Goal: Information Seeking & Learning: Learn about a topic

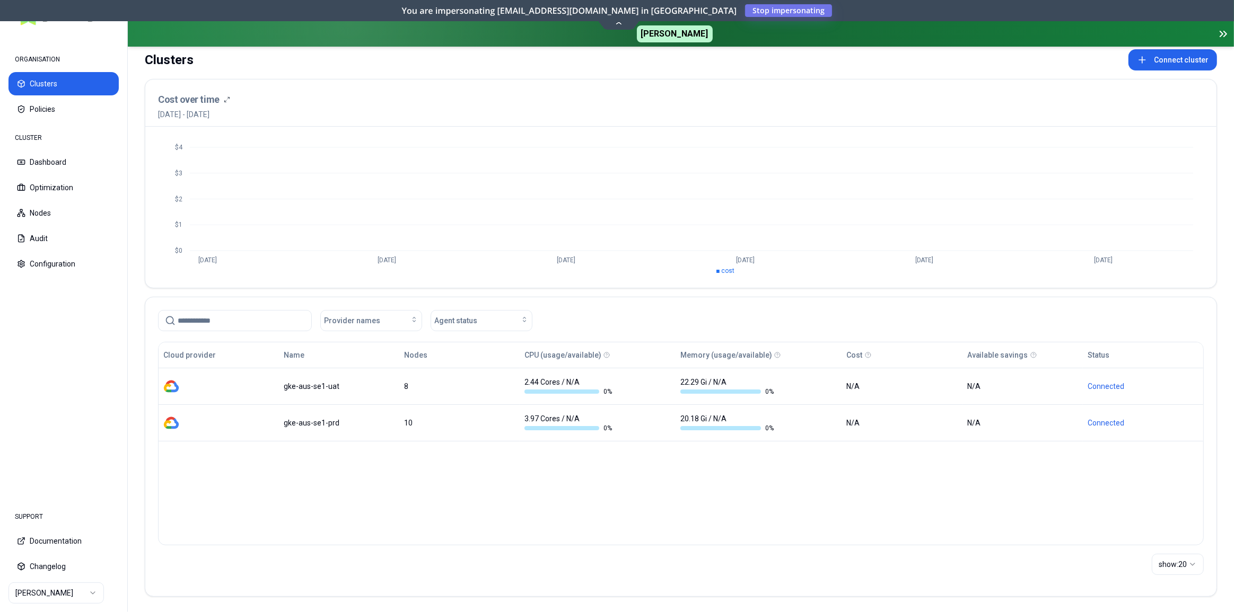
scroll to position [45, 0]
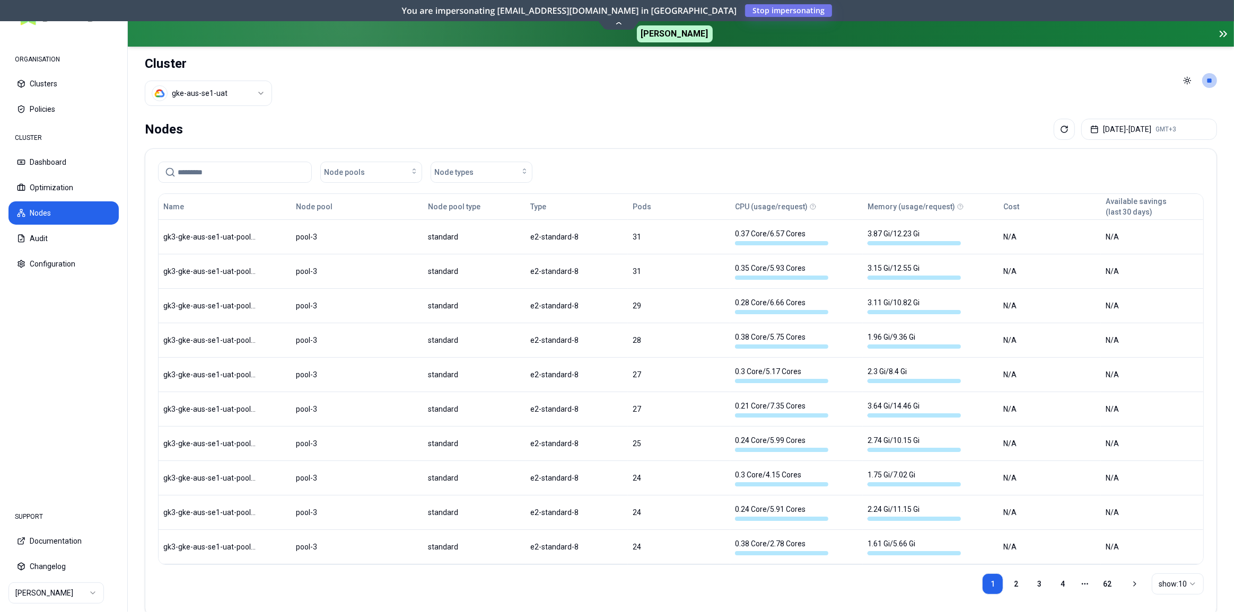
click at [1224, 36] on icon at bounding box center [1225, 33] width 3 height 5
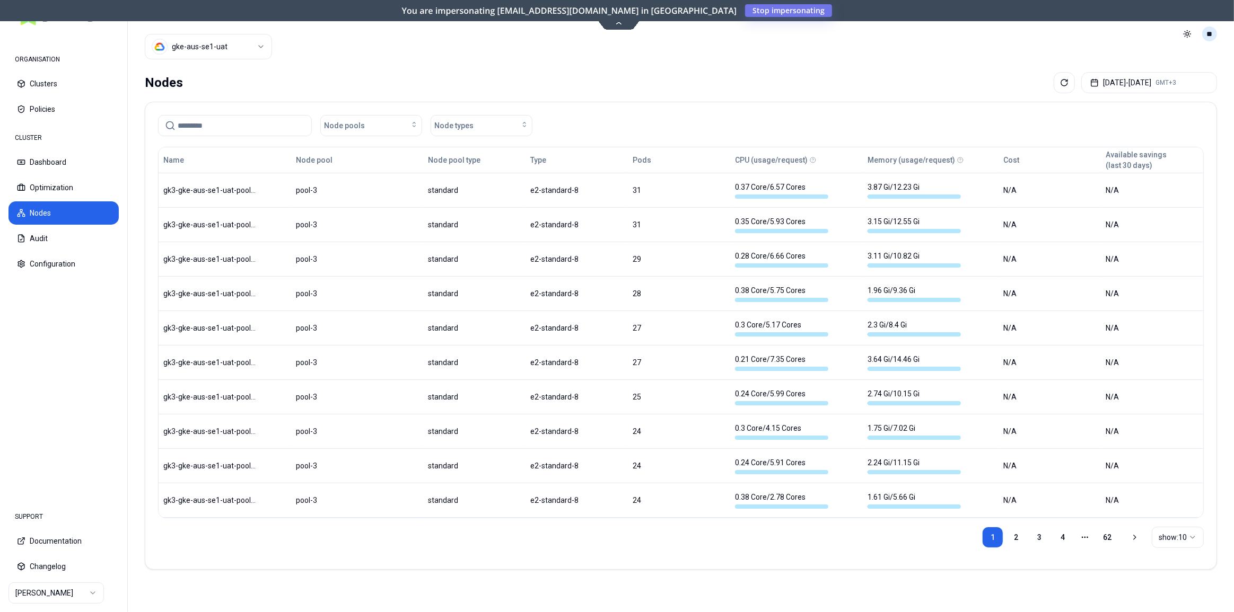
click at [1210, 34] on html "ORGANISATION Clusters Policies CLUSTER Dashboard Optimization Nodes Audit Confi…" at bounding box center [617, 306] width 1234 height 612
click at [1164, 106] on div "Logout" at bounding box center [1157, 103] width 113 height 17
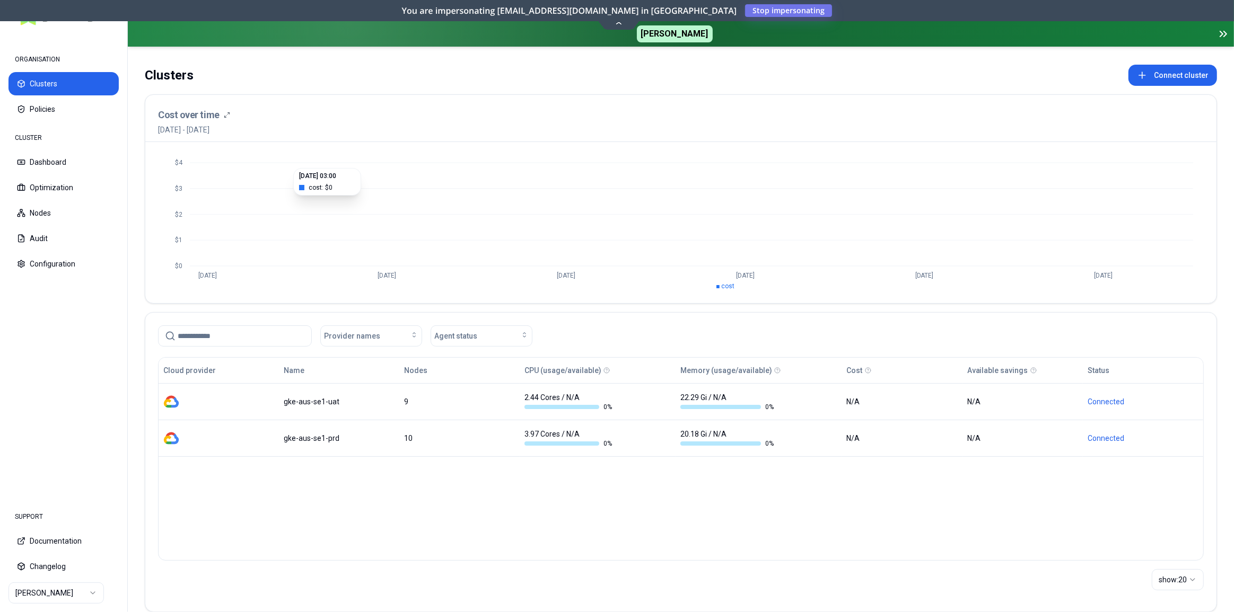
scroll to position [45, 0]
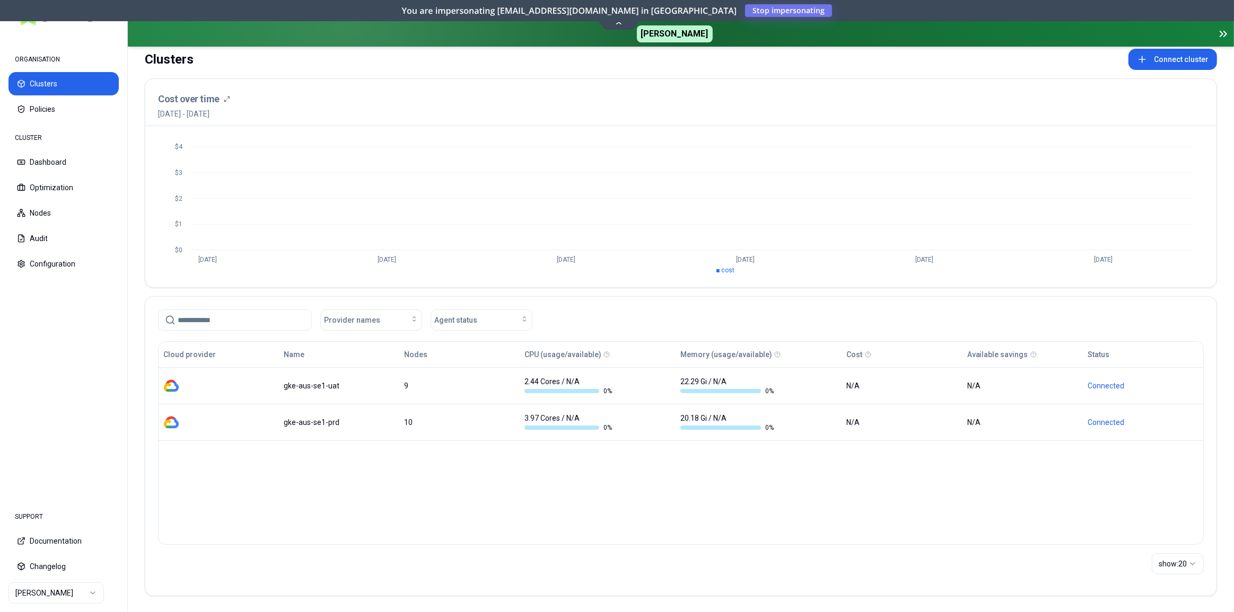
click at [1218, 32] on icon at bounding box center [1223, 34] width 13 height 13
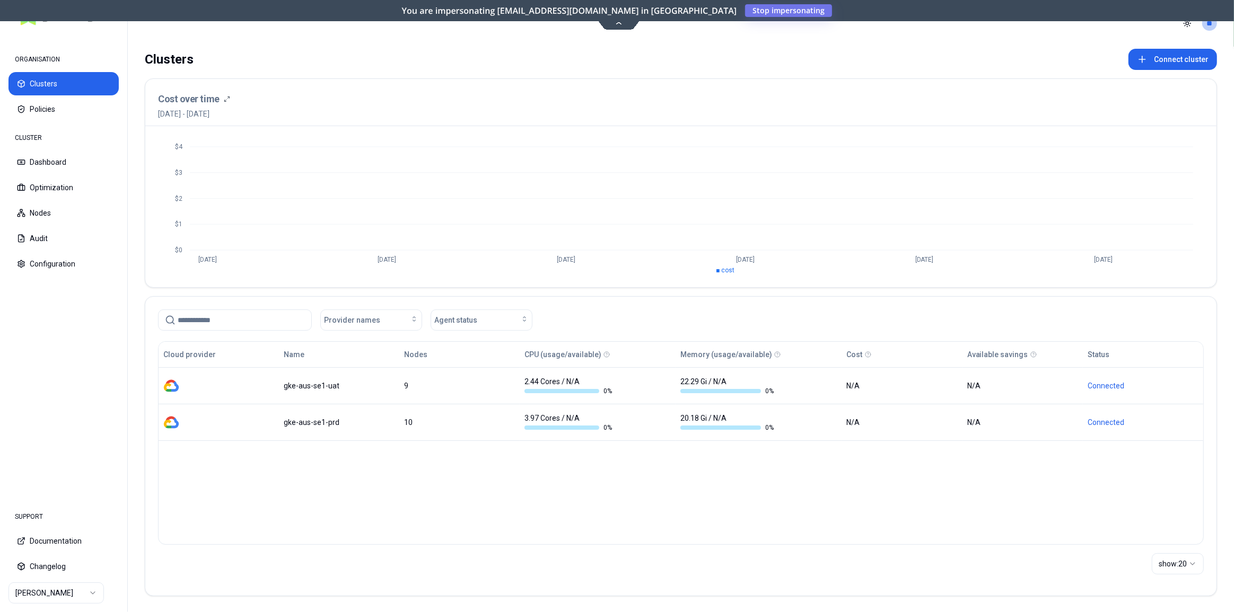
scroll to position [0, 0]
click at [620, 24] on icon at bounding box center [618, 23] width 14 height 8
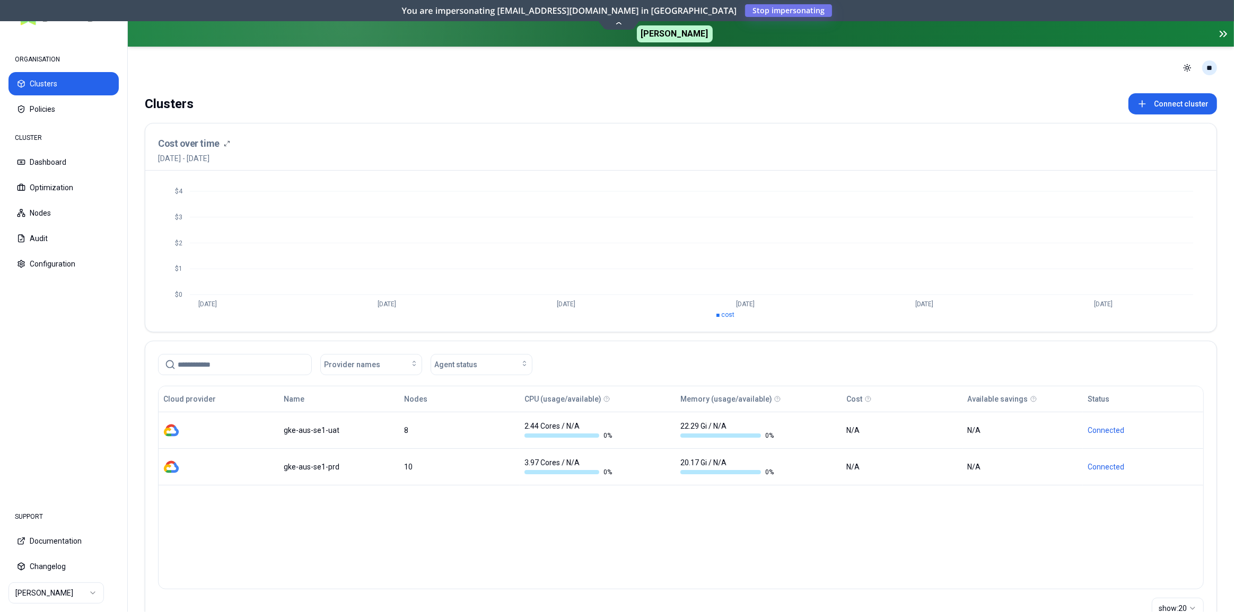
click at [1207, 68] on html "ORGANISATION Clusters Policies CLUSTER Dashboard Optimization Nodes Audit Confi…" at bounding box center [617, 306] width 1234 height 612
click at [1144, 136] on div "Logout" at bounding box center [1157, 137] width 113 height 17
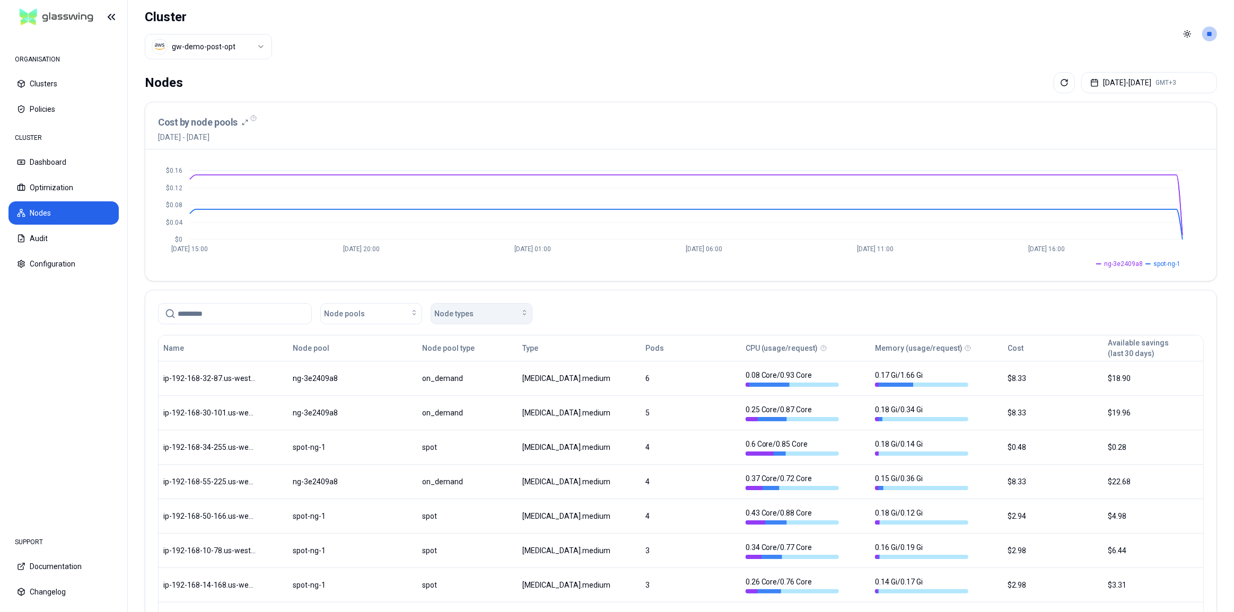
click at [471, 309] on span "Node types" at bounding box center [453, 314] width 39 height 11
click at [473, 334] on div "t3.medium" at bounding box center [483, 337] width 101 height 17
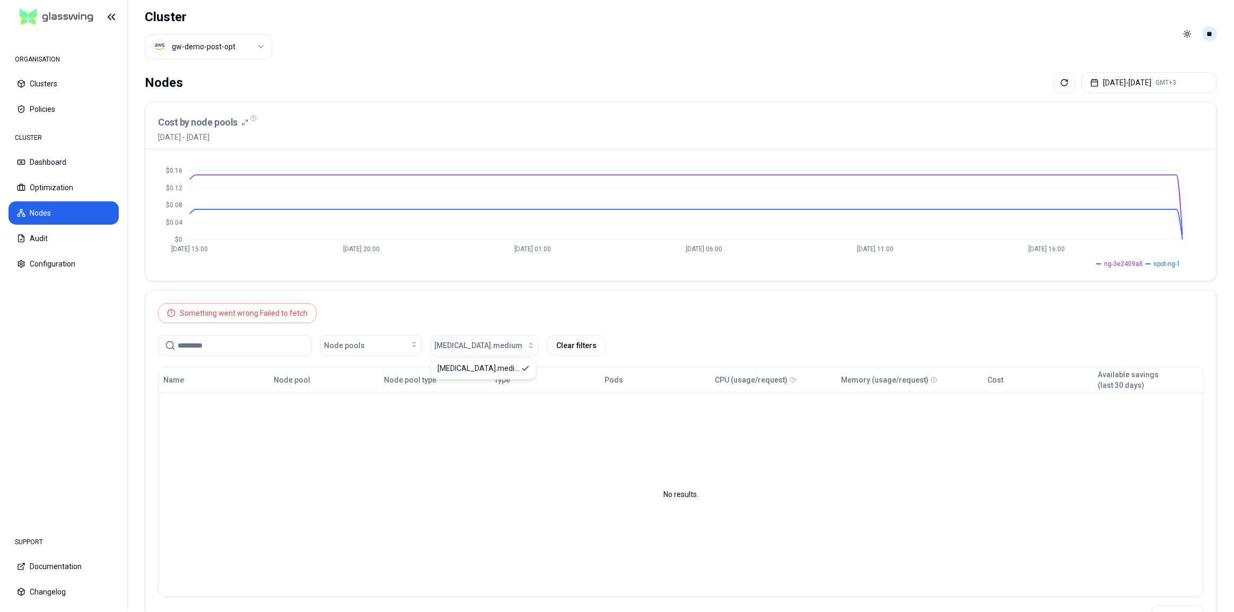
click at [1215, 29] on div "Toggle theme **" at bounding box center [1197, 33] width 38 height 17
click at [1214, 30] on html "ORGANISATION Clusters Policies CLUSTER Dashboard Optimization Nodes Audit Confi…" at bounding box center [617, 306] width 1234 height 612
click at [1145, 105] on div "Logout" at bounding box center [1157, 109] width 113 height 17
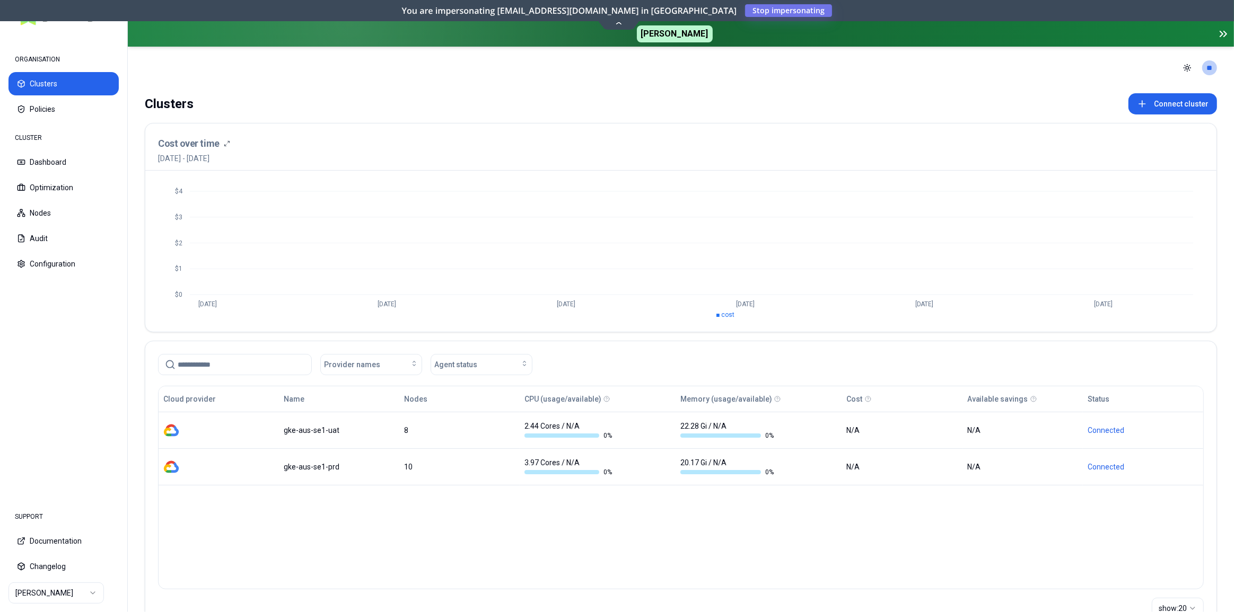
click at [1221, 33] on icon at bounding box center [1223, 34] width 13 height 13
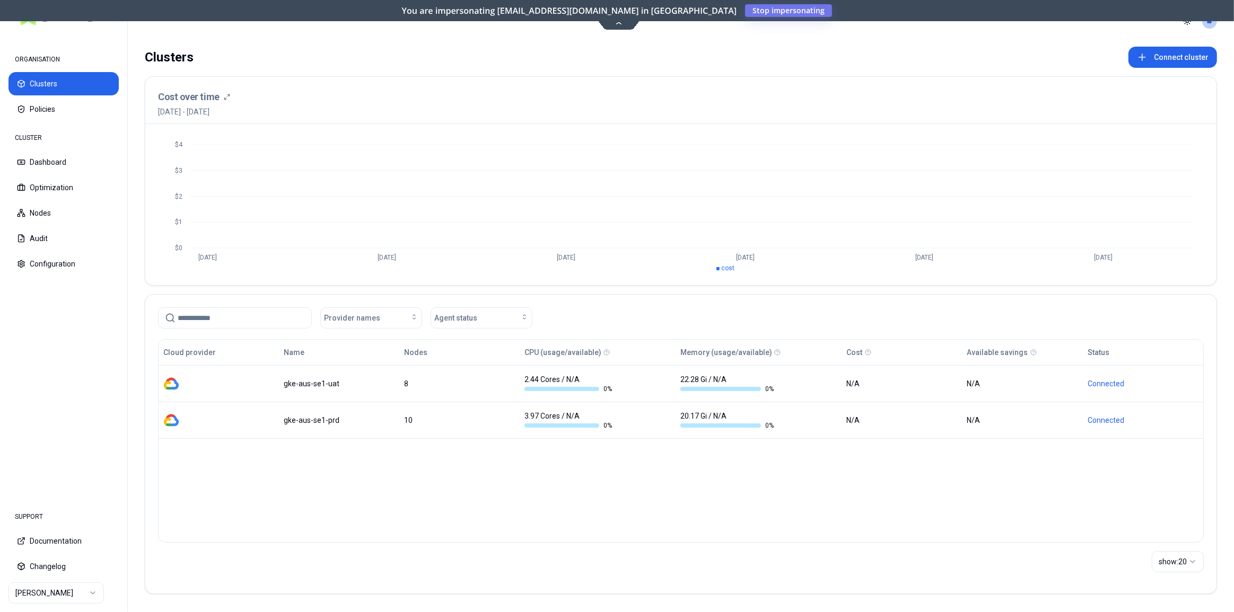
click at [53, 588] on html "ORGANISATION Clusters Policies CLUSTER Dashboard Optimization Nodes Audit Confi…" at bounding box center [617, 306] width 1234 height 612
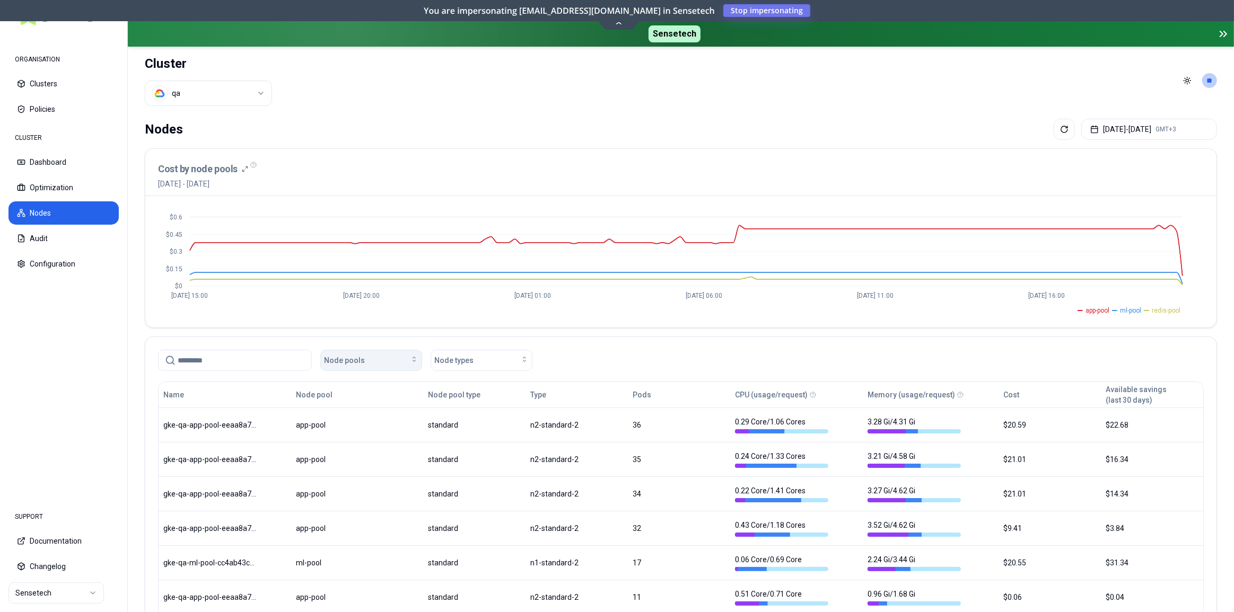
click at [349, 363] on span "Node pools" at bounding box center [344, 360] width 41 height 11
click at [452, 363] on span "Node types" at bounding box center [453, 360] width 39 height 11
click at [567, 362] on div "Node pools Node types" at bounding box center [680, 360] width 1045 height 21
click at [364, 363] on div "Node pools" at bounding box center [371, 360] width 94 height 11
click at [360, 388] on div "app-pool" at bounding box center [373, 383] width 101 height 17
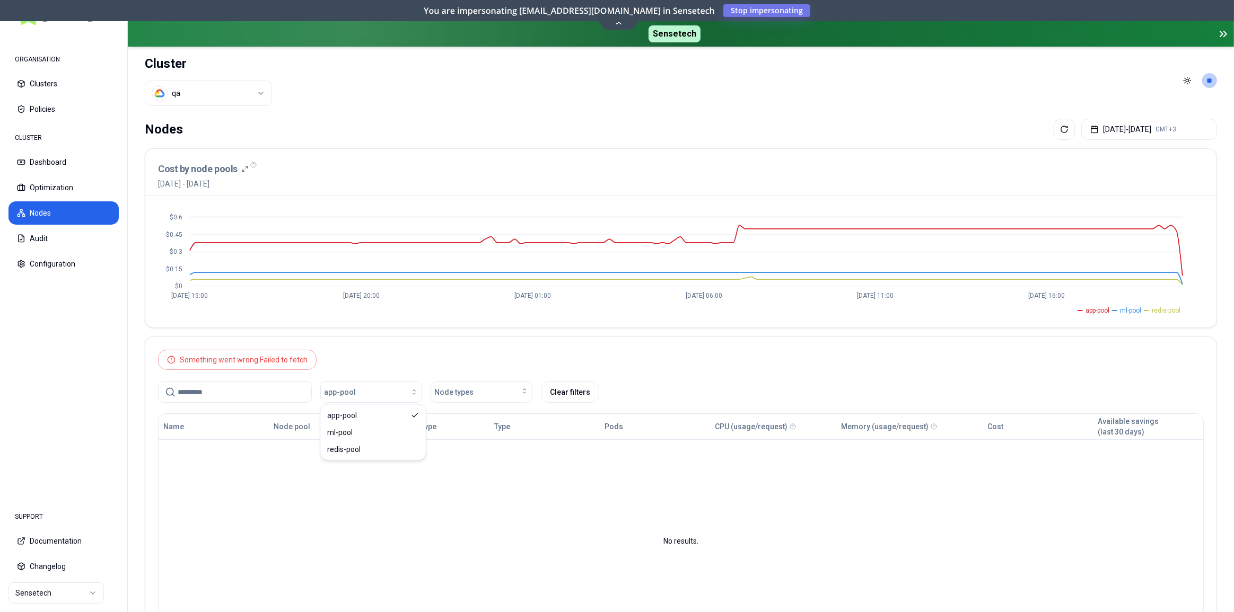
click at [363, 363] on div "Something went wrong: Failed to fetch app-pool Node types Clear filters" at bounding box center [680, 374] width 1071 height 74
click at [368, 397] on button "app-pool" at bounding box center [371, 392] width 102 height 21
click at [360, 428] on div "ml-pool" at bounding box center [373, 432] width 101 height 17
click at [360, 433] on div "ml-pool" at bounding box center [373, 432] width 101 height 17
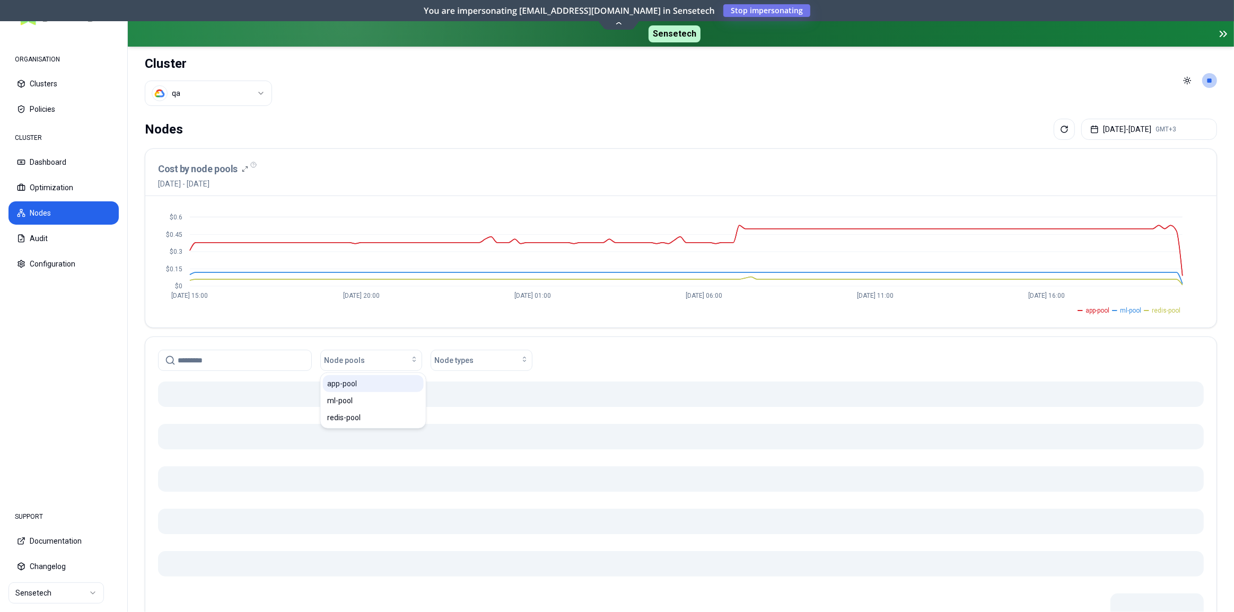
click at [376, 385] on div "app-pool" at bounding box center [373, 383] width 101 height 17
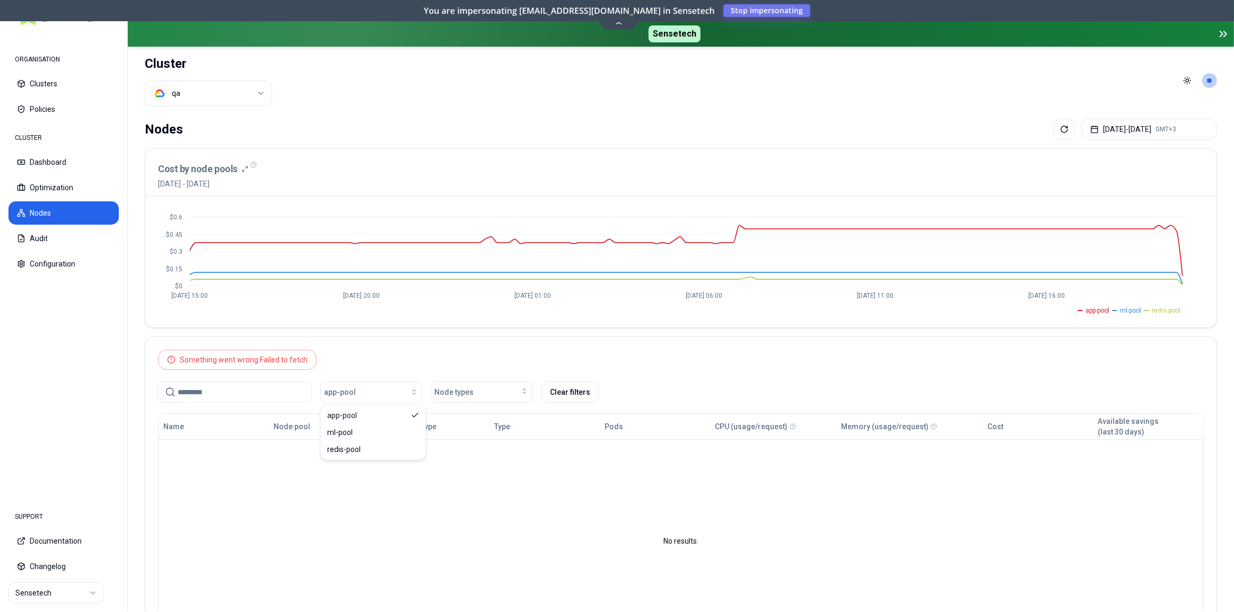
click at [416, 356] on div "Something went wrong: Failed to fetch app-pool Node types Clear filters" at bounding box center [680, 374] width 1071 height 74
click at [394, 398] on button "app-pool" at bounding box center [371, 392] width 102 height 21
click at [386, 411] on div "app-pool" at bounding box center [373, 415] width 101 height 17
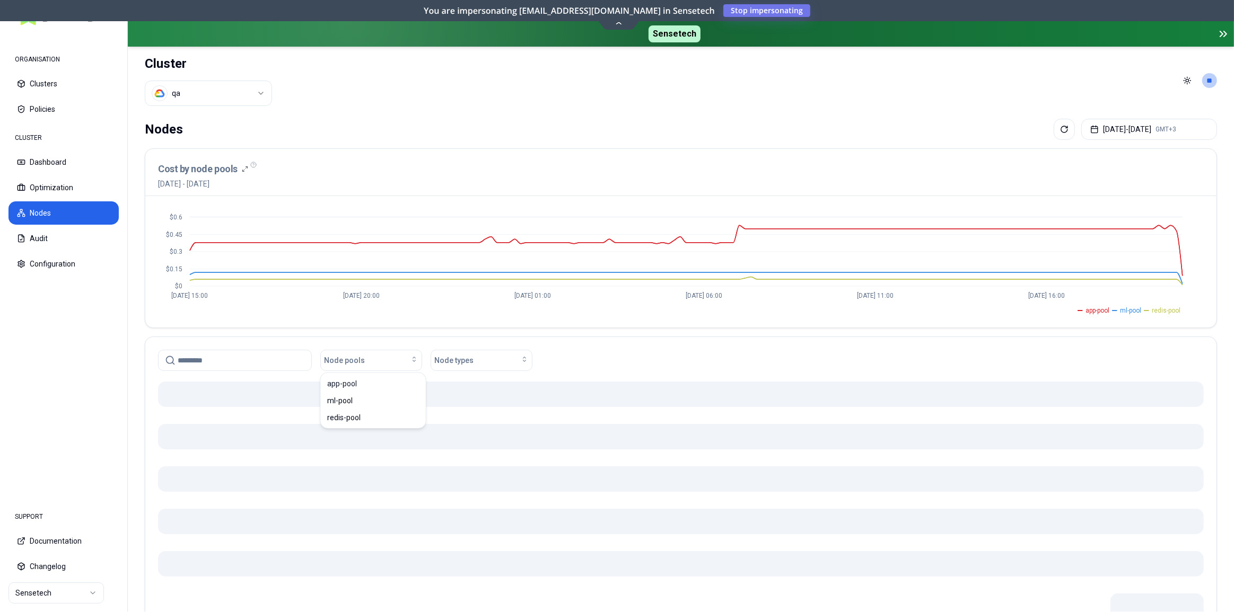
click at [570, 363] on div "Node pools Node types" at bounding box center [680, 360] width 1045 height 21
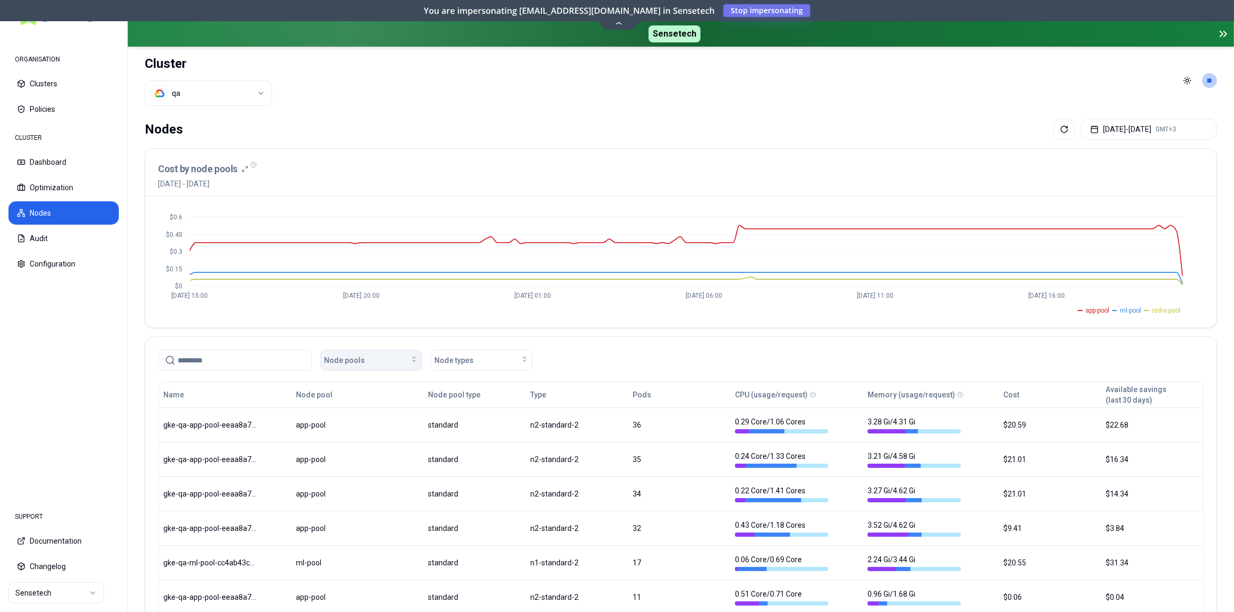
click at [365, 366] on button "Node pools" at bounding box center [371, 360] width 102 height 21
click at [588, 307] on ul "app-pool ml-pool redis-pool" at bounding box center [670, 308] width 1025 height 13
click at [349, 360] on span "Node pools" at bounding box center [344, 360] width 41 height 11
click at [350, 381] on span "app-pool" at bounding box center [342, 384] width 30 height 11
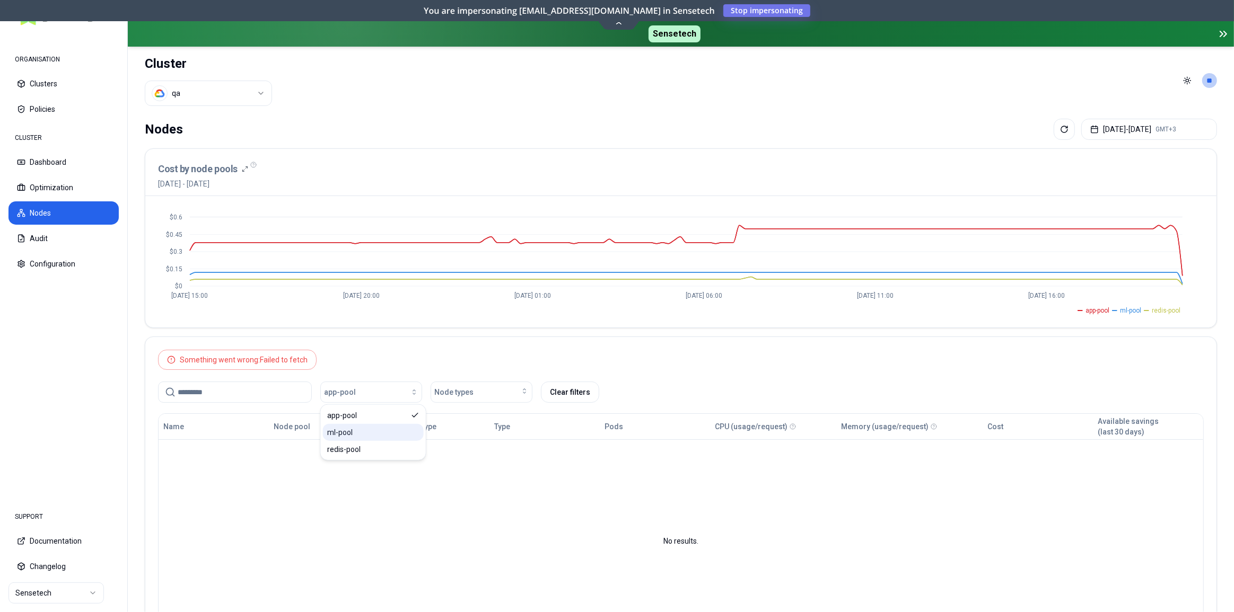
click at [363, 437] on div "ml-pool" at bounding box center [373, 432] width 101 height 17
click at [368, 451] on div "redis-pool" at bounding box center [373, 449] width 101 height 17
click at [373, 419] on div "app-pool" at bounding box center [373, 415] width 101 height 17
click at [376, 415] on div "app-pool" at bounding box center [373, 415] width 101 height 17
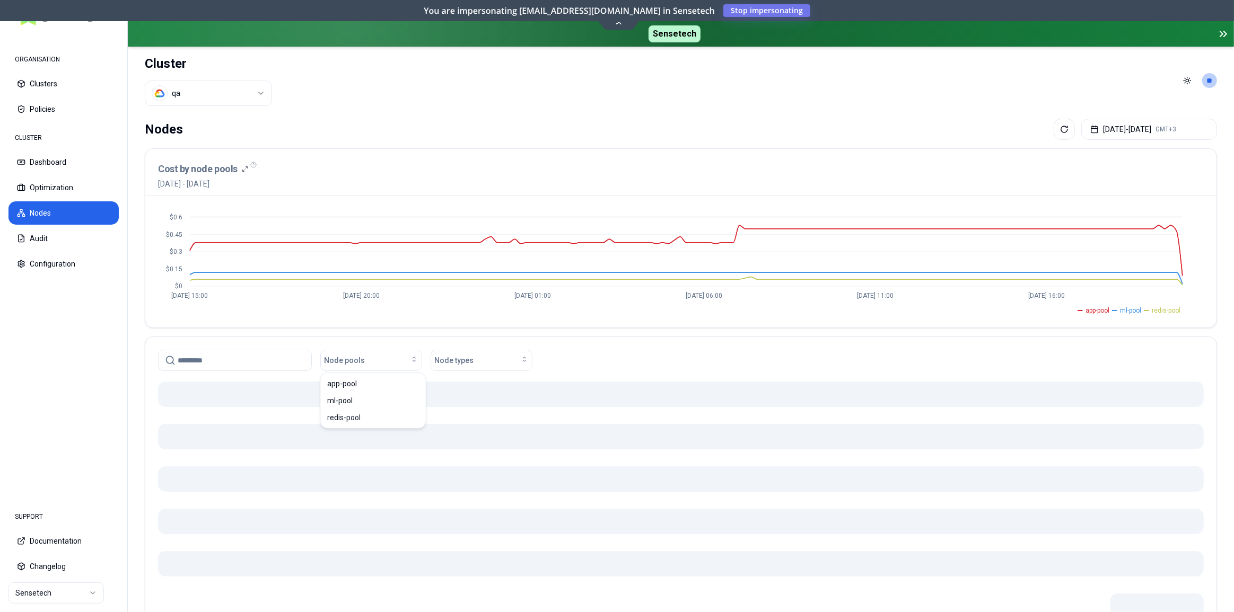
click at [624, 341] on div "Node pools Node types" at bounding box center [680, 358] width 1071 height 42
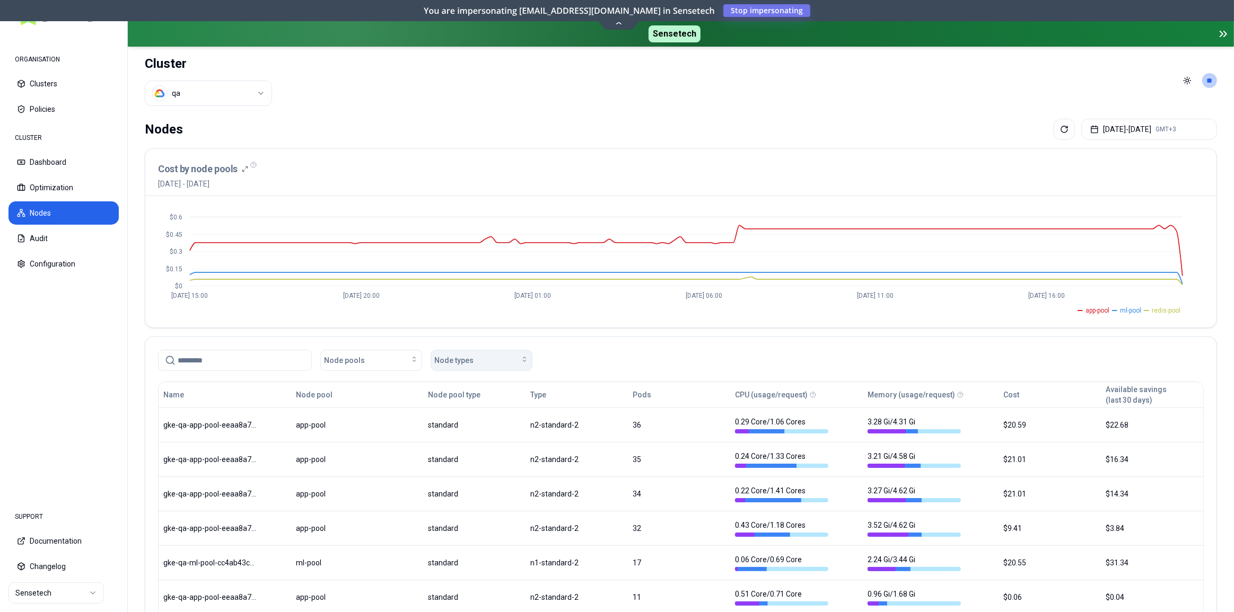
click at [514, 357] on div "Node types" at bounding box center [481, 360] width 94 height 11
click at [483, 382] on div "n1-standard-1" at bounding box center [483, 383] width 101 height 17
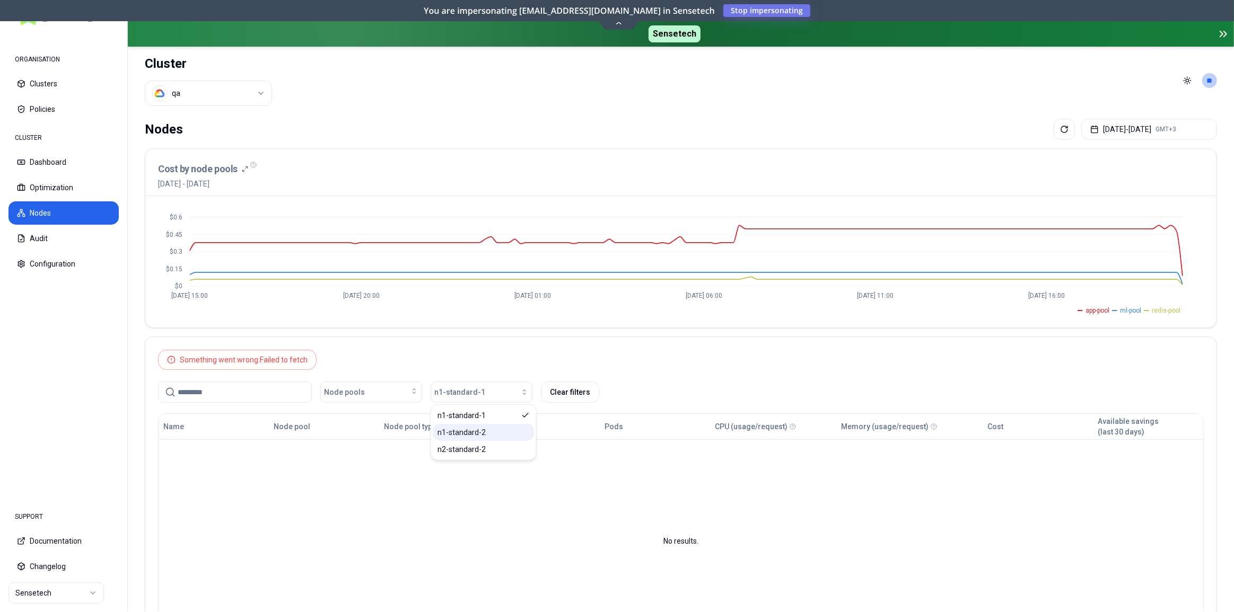
click at [473, 426] on div "n1-standard-2" at bounding box center [483, 432] width 101 height 17
click at [475, 443] on div "n2-standard-2" at bounding box center [483, 449] width 101 height 17
click at [567, 388] on button "Clear filters" at bounding box center [570, 392] width 58 height 21
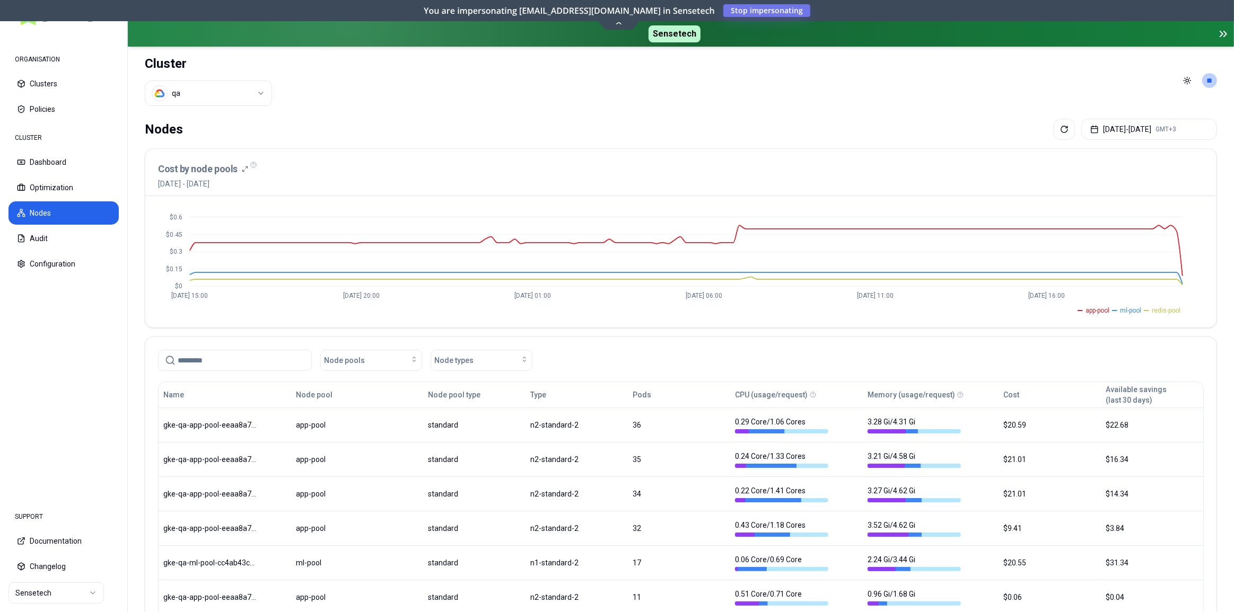
click at [252, 359] on input at bounding box center [241, 360] width 127 height 20
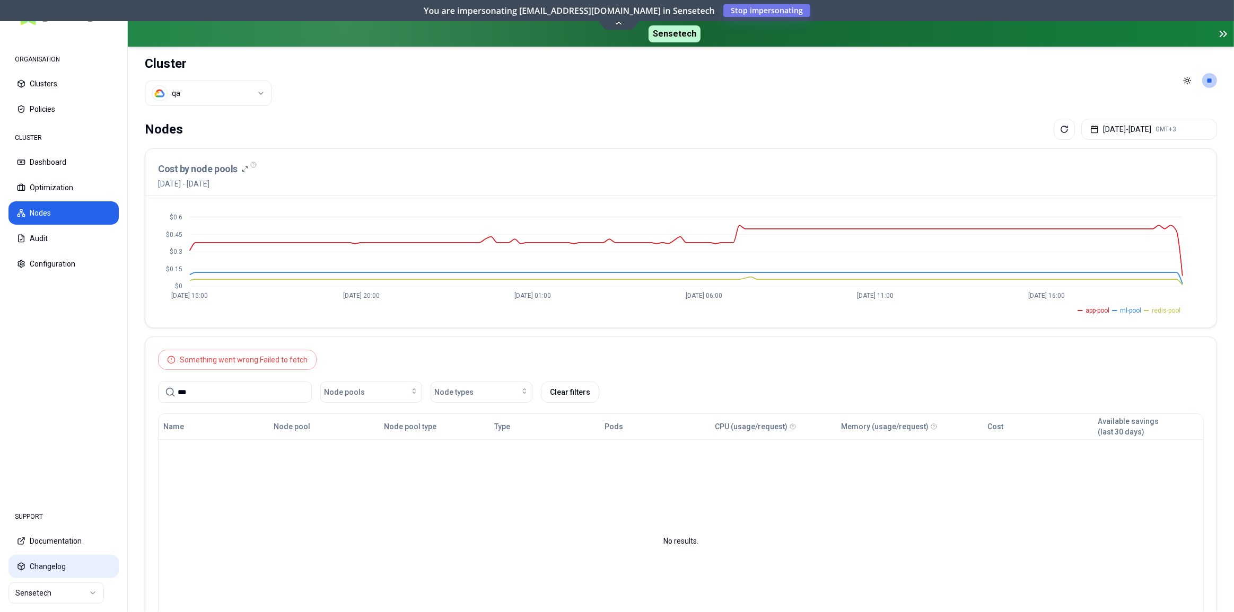
type input "***"
drag, startPoint x: 272, startPoint y: 498, endPoint x: 265, endPoint y: 491, distance: 10.5
click at [272, 498] on td "No results." at bounding box center [681, 541] width 1044 height 204
click at [239, 361] on div "Something went wrong: Failed to fetch" at bounding box center [244, 360] width 128 height 11
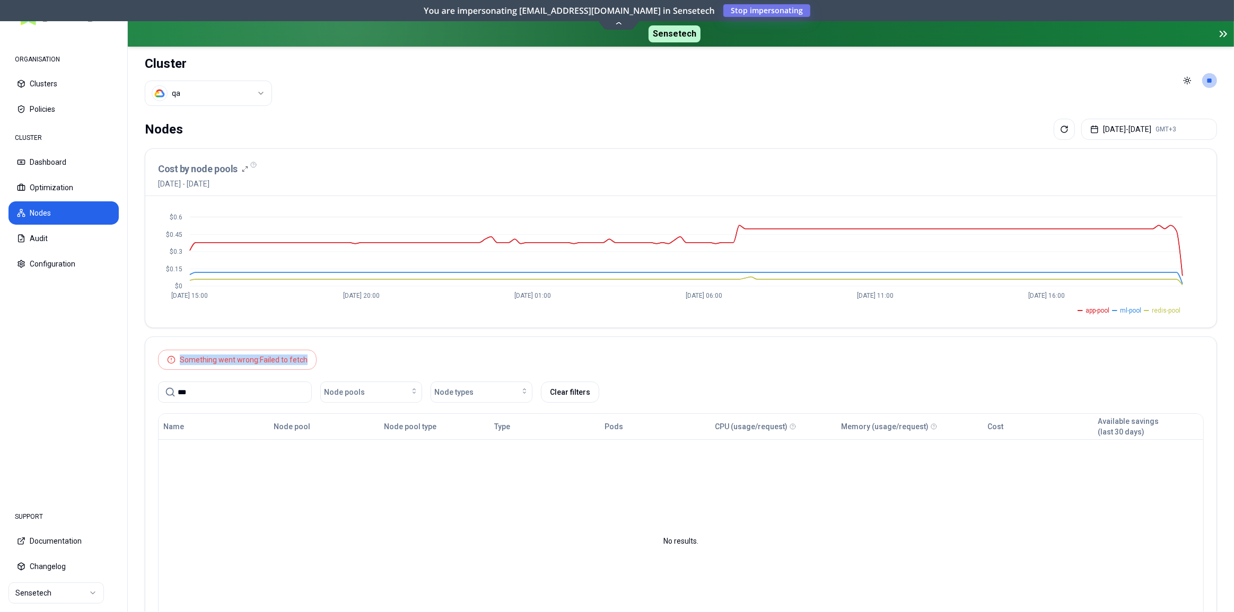
click at [239, 361] on div "Something went wrong: Failed to fetch" at bounding box center [244, 360] width 128 height 11
copy div "Something went wrong: Failed to fetch"
click at [1206, 74] on html "ORGANISATION Clusters Policies CLUSTER Dashboard Optimization Nodes Audit Confi…" at bounding box center [617, 306] width 1234 height 612
click at [1152, 146] on div "Logout" at bounding box center [1157, 150] width 113 height 17
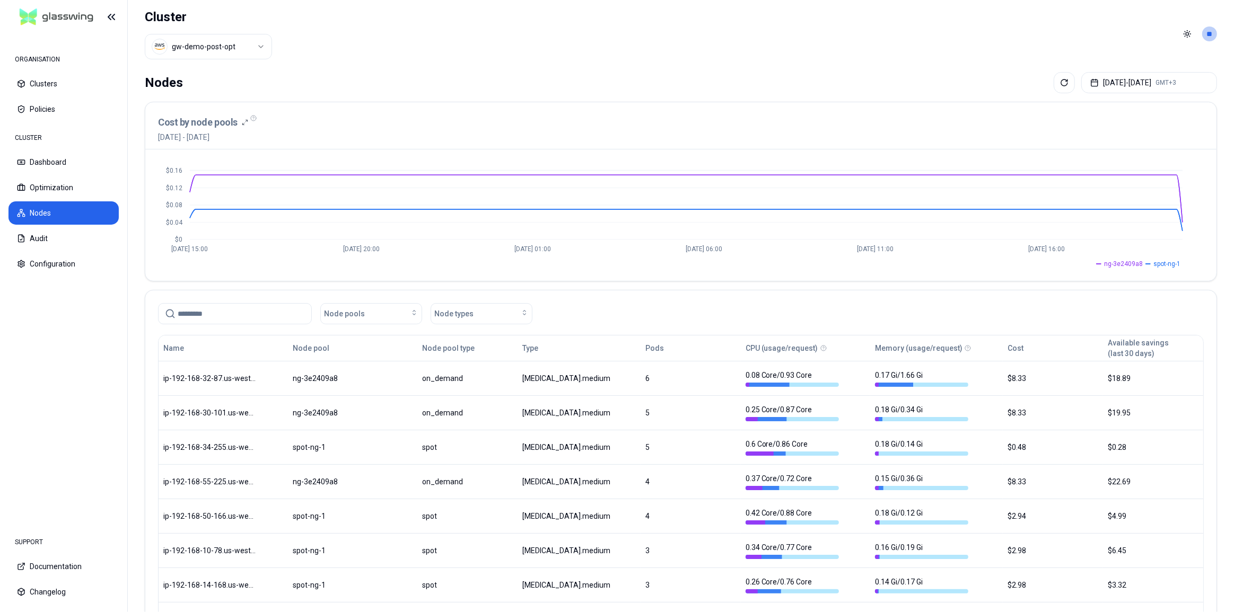
click at [249, 315] on input at bounding box center [241, 314] width 127 height 20
paste input "**********"
type input "**********"
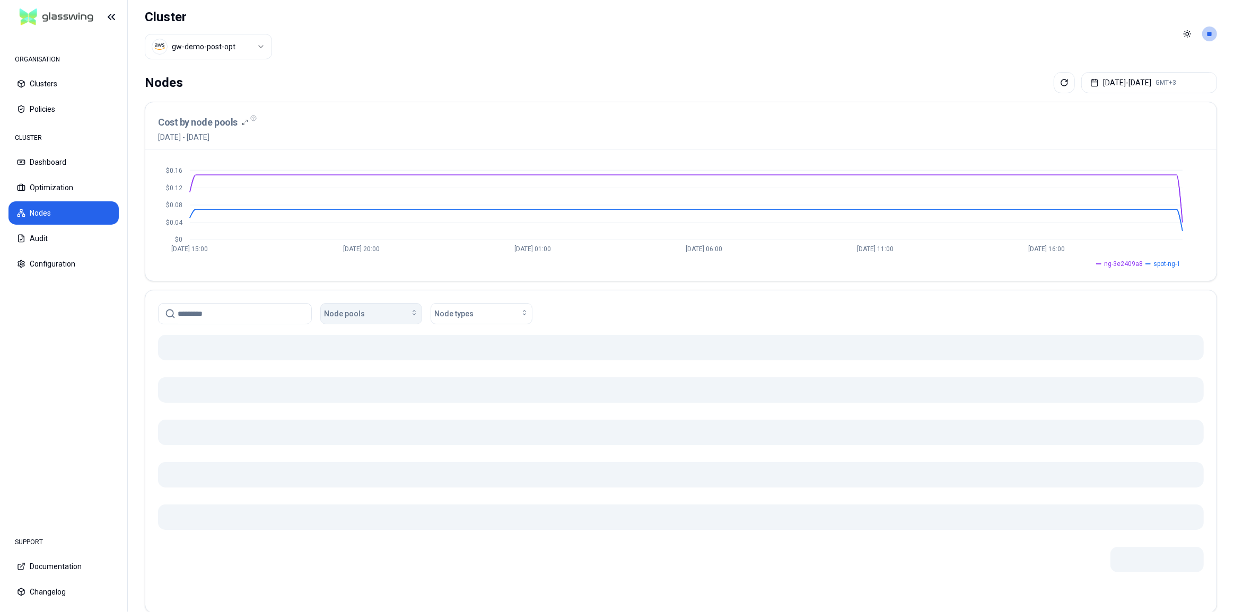
click at [336, 314] on span "Node pools" at bounding box center [344, 314] width 41 height 11
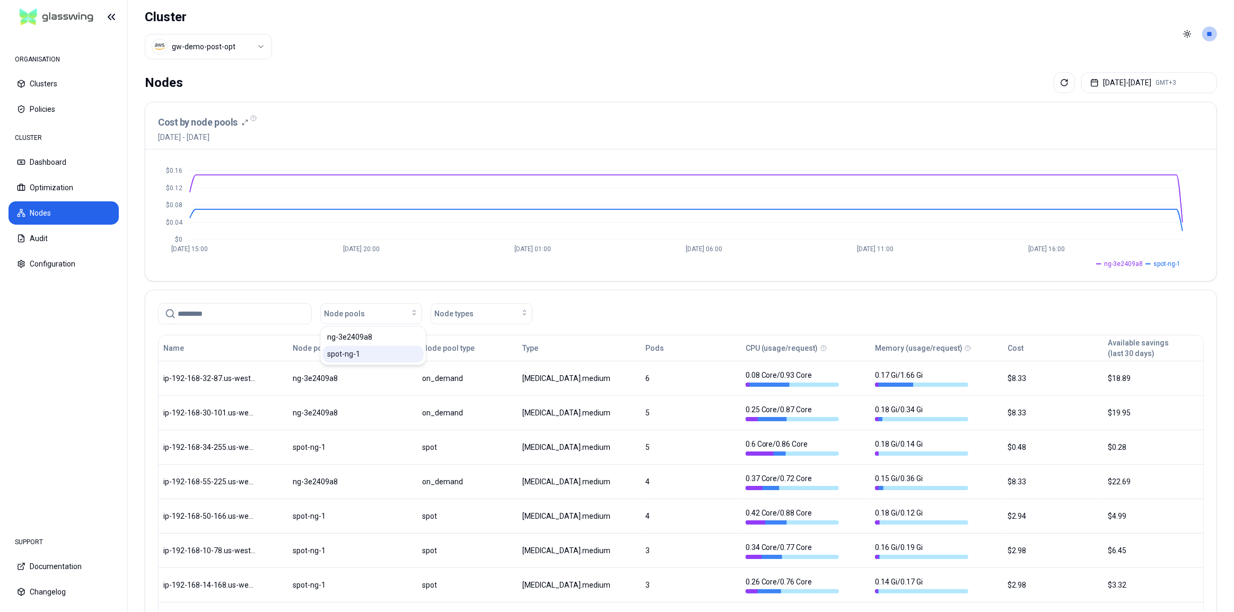
click at [351, 356] on span "spot-ng-1" at bounding box center [343, 354] width 33 height 11
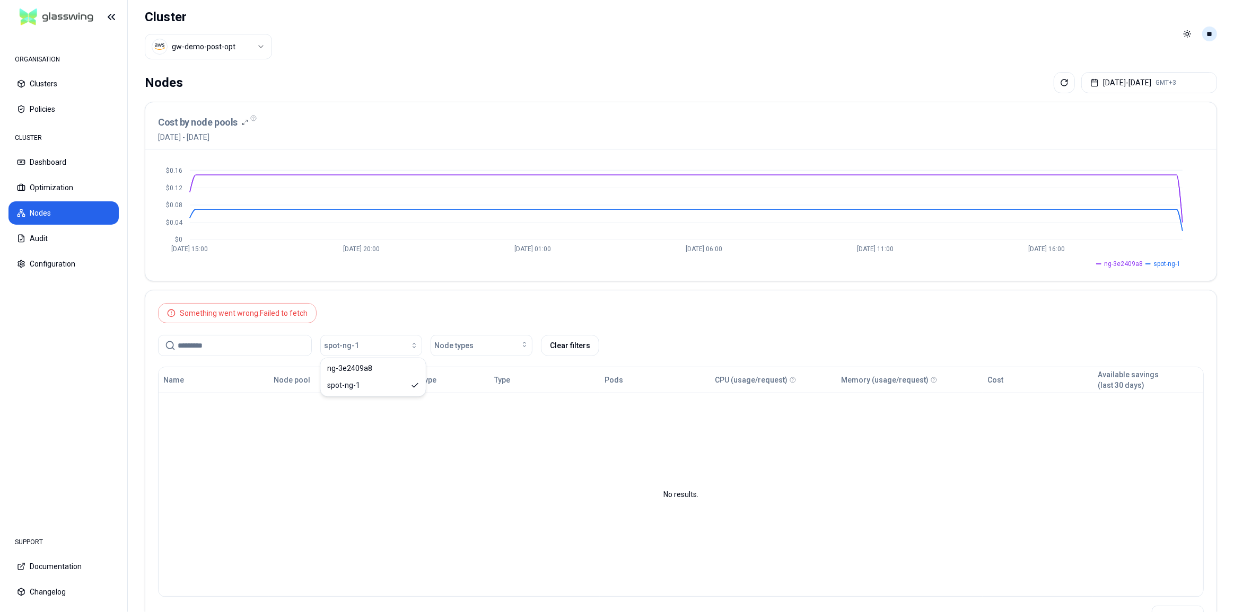
click at [1209, 33] on html "ORGANISATION Clusters Policies CLUSTER Dashboard Optimization Nodes Audit Confi…" at bounding box center [617, 306] width 1234 height 612
click at [1168, 101] on div "Logout" at bounding box center [1157, 109] width 113 height 17
